Goal: Information Seeking & Learning: Learn about a topic

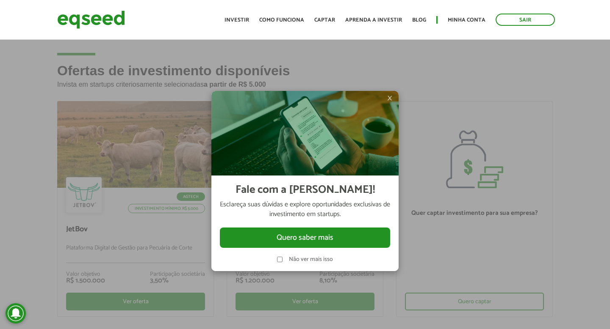
click at [16, 97] on div at bounding box center [305, 164] width 610 height 329
click at [389, 97] on span "×" at bounding box center [389, 98] width 5 height 10
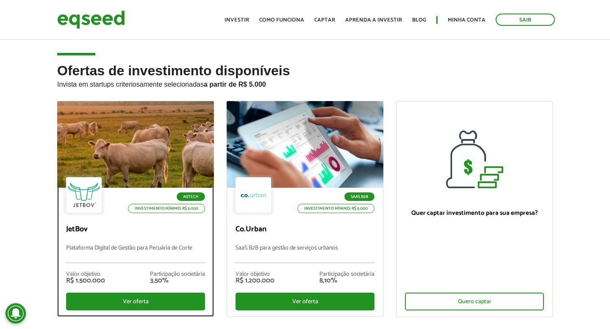
click at [105, 135] on div at bounding box center [135, 145] width 188 height 104
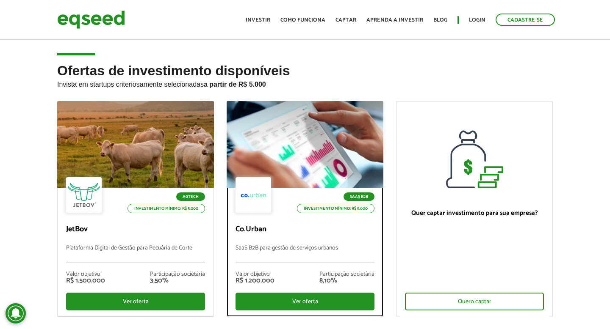
click at [250, 138] on div at bounding box center [305, 145] width 188 height 104
